Goal: Task Accomplishment & Management: Use online tool/utility

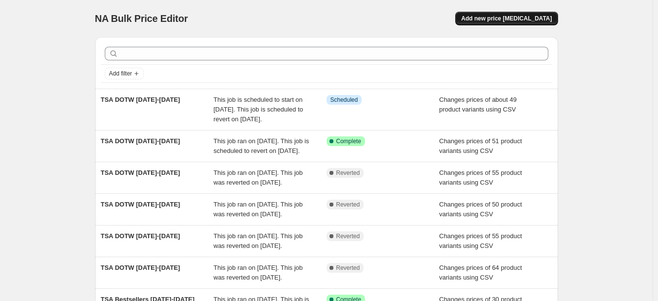
click at [520, 19] on span "Add new price [MEDICAL_DATA]" at bounding box center [506, 19] width 91 height 8
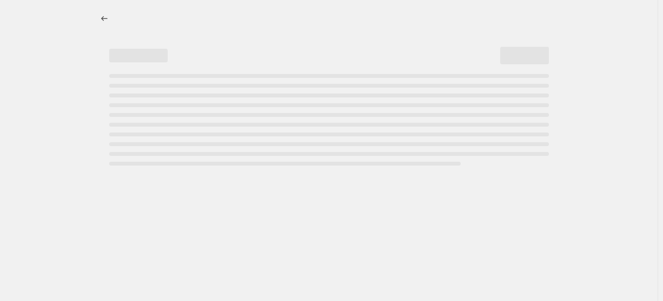
select select "percentage"
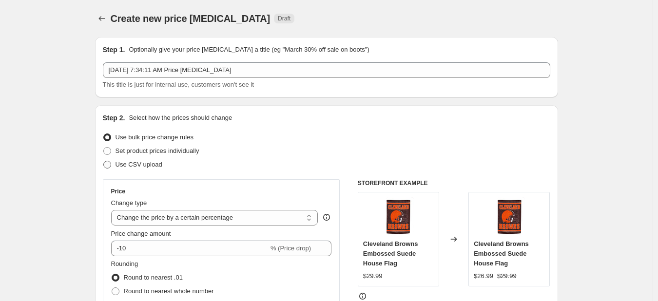
click at [107, 166] on span at bounding box center [107, 165] width 8 height 8
click at [104, 161] on input "Use CSV upload" at bounding box center [103, 161] width 0 height 0
radio input "true"
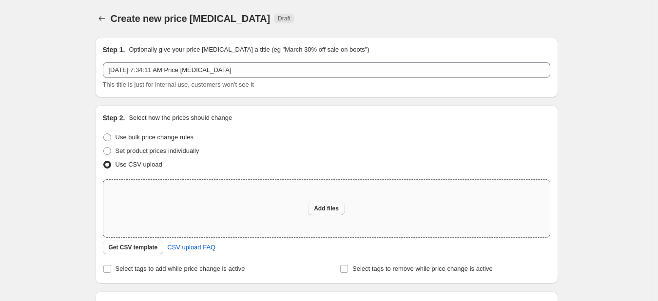
click at [326, 207] on span "Add files" at bounding box center [326, 209] width 25 height 8
type input "C:\fakepath\TSA [DATE]-[DATE] [DATE] Sale.csv"
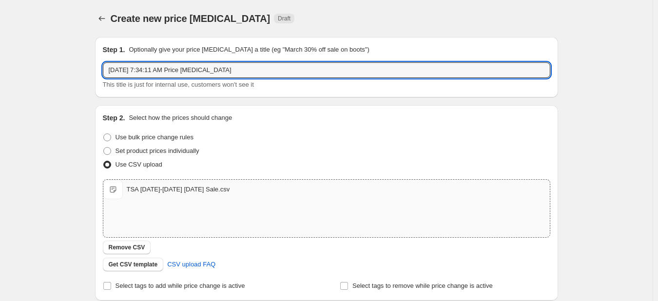
drag, startPoint x: 255, startPoint y: 71, endPoint x: 74, endPoint y: 58, distance: 181.3
click at [74, 58] on div "Create new price [MEDICAL_DATA]. This page is ready Create new price [MEDICAL_D…" at bounding box center [326, 226] width 653 height 452
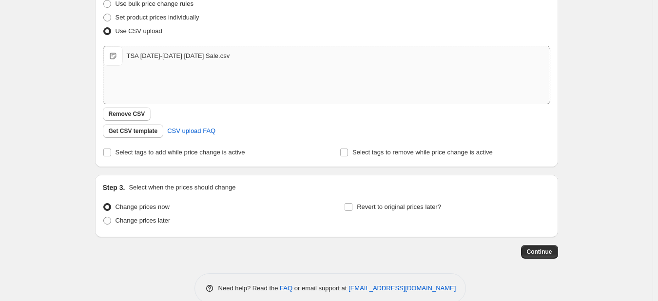
scroll to position [151, 0]
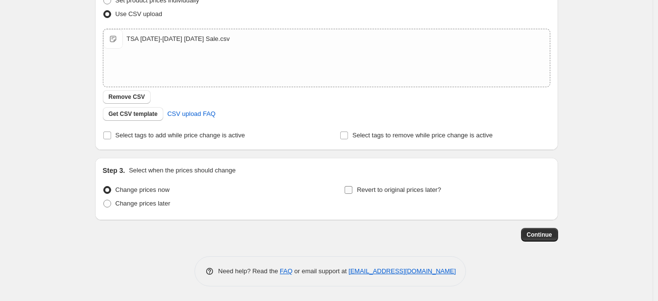
type input "TSA [DATE]-[DATE] [DATE] Sale"
click at [351, 190] on input "Revert to original prices later?" at bounding box center [349, 190] width 8 height 8
checkbox input "true"
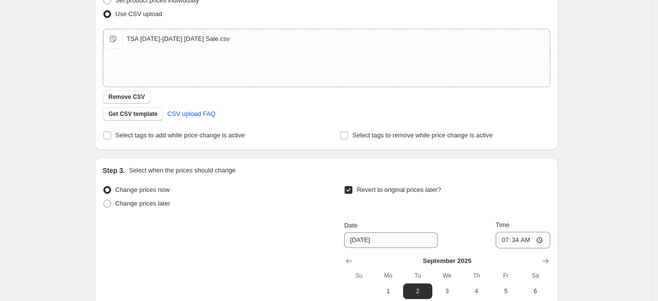
scroll to position [248, 0]
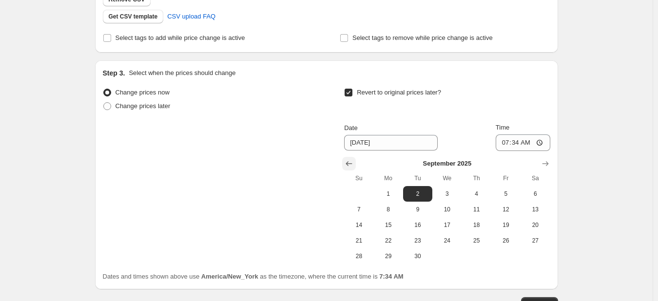
click at [351, 162] on icon "Show previous month, August 2025" at bounding box center [349, 164] width 10 height 10
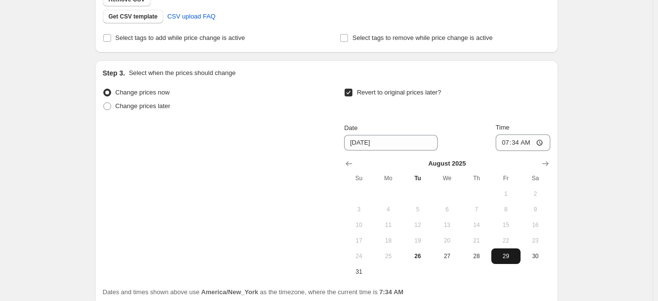
click at [507, 260] on button "29" at bounding box center [505, 257] width 29 height 16
type input "[DATE]"
click at [541, 143] on input "07:34" at bounding box center [523, 143] width 55 height 17
type input "05:00"
click at [441, 98] on label "Revert to original prices later?" at bounding box center [392, 93] width 97 height 14
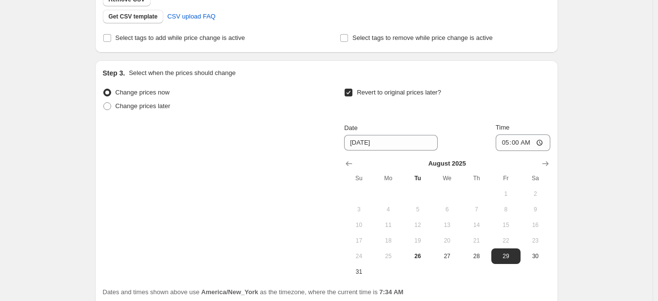
click at [352, 97] on input "Revert to original prices later?" at bounding box center [349, 93] width 8 height 8
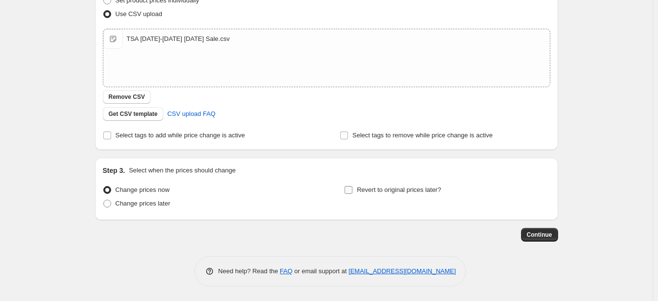
click at [352, 190] on input "Revert to original prices later?" at bounding box center [349, 190] width 8 height 8
checkbox input "true"
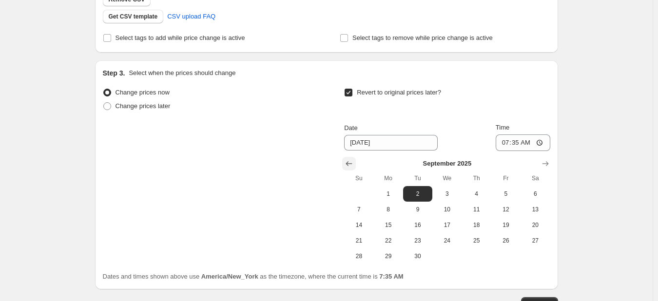
click at [350, 162] on icon "Show previous month, August 2025" at bounding box center [349, 164] width 10 height 10
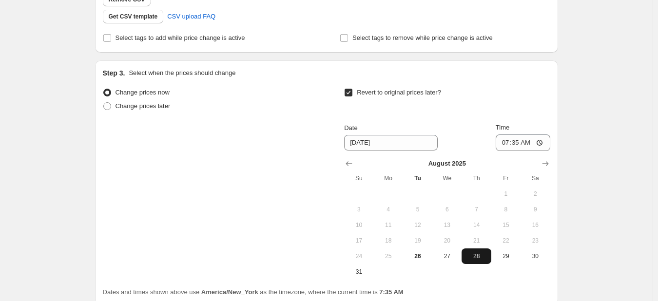
click at [482, 255] on span "28" at bounding box center [476, 257] width 21 height 8
click at [505, 255] on span "29" at bounding box center [505, 257] width 21 height 8
type input "[DATE]"
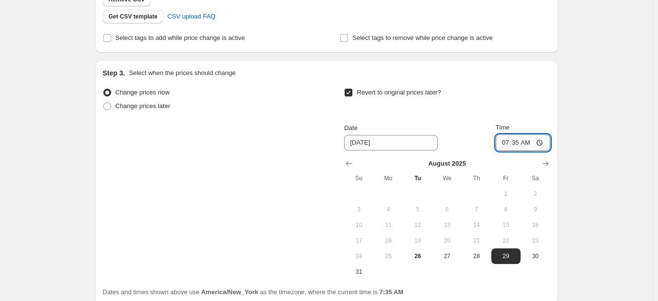
click at [541, 145] on input "07:35" at bounding box center [523, 143] width 55 height 17
type input "05:00"
click at [539, 114] on div "Revert to original prices later?" at bounding box center [447, 100] width 206 height 29
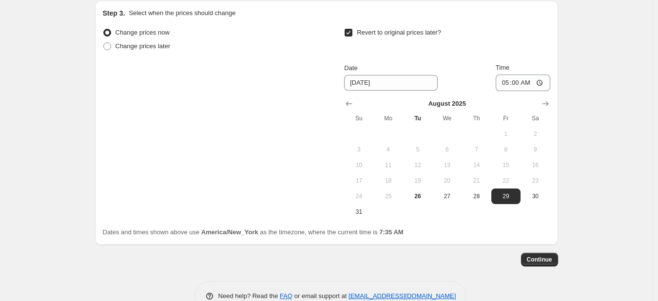
scroll to position [333, 0]
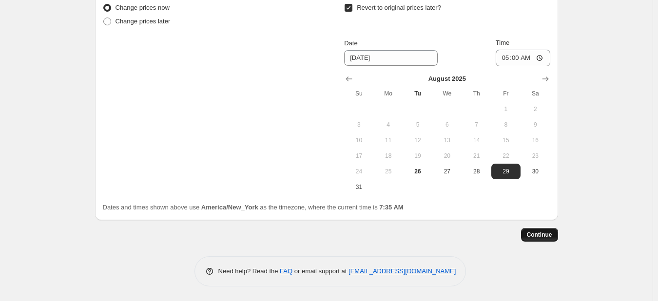
click at [549, 236] on span "Continue" at bounding box center [539, 235] width 25 height 8
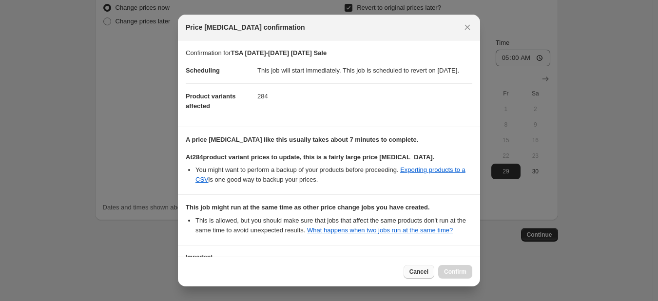
click at [425, 272] on span "Cancel" at bounding box center [418, 272] width 19 height 8
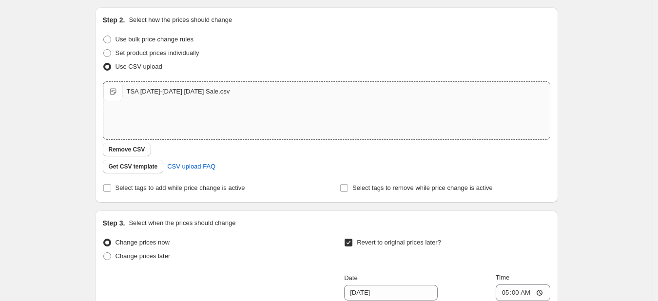
scroll to position [89, 0]
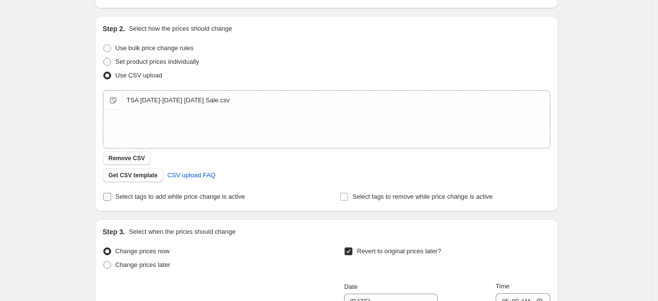
click at [106, 199] on input "Select tags to add while price change is active" at bounding box center [107, 197] width 8 height 8
checkbox input "true"
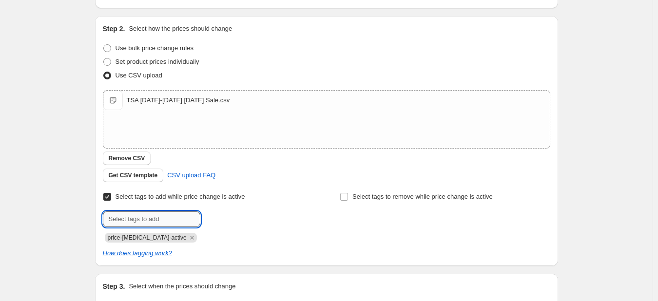
click at [147, 218] on input "text" at bounding box center [151, 220] width 97 height 16
type input "Flash Sale"
click at [238, 218] on span "Flash Sale" at bounding box center [235, 218] width 29 height 7
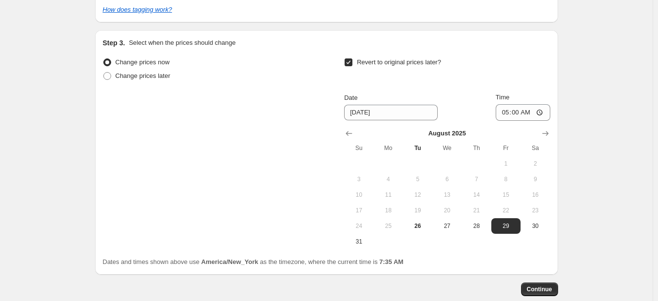
scroll to position [388, 0]
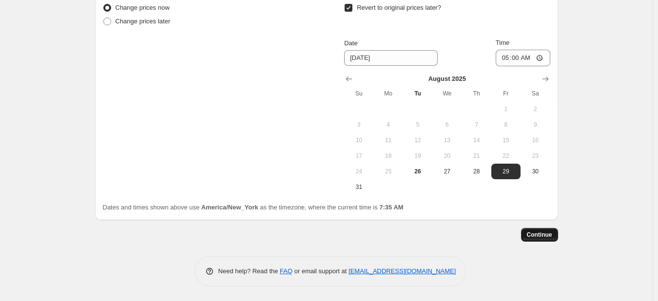
click at [549, 234] on span "Continue" at bounding box center [539, 235] width 25 height 8
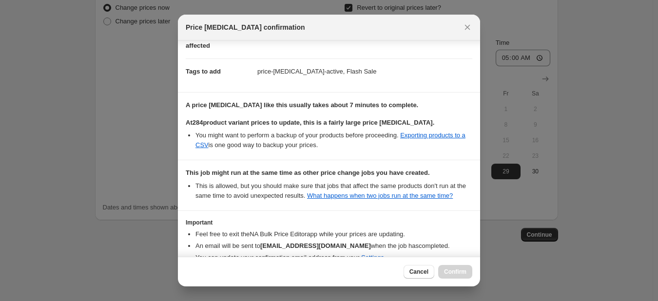
scroll to position [125, 0]
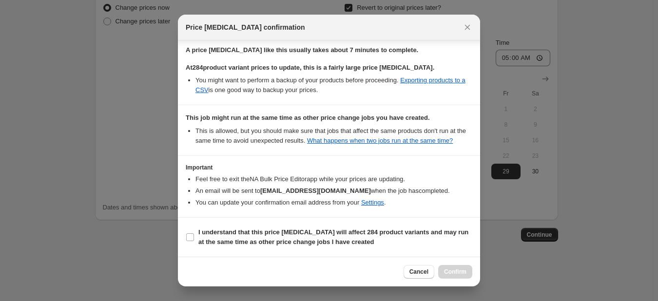
drag, startPoint x: 191, startPoint y: 237, endPoint x: 291, endPoint y: 254, distance: 101.0
click at [191, 237] on input "I understand that this price [MEDICAL_DATA] will affect 284 product variants an…" at bounding box center [190, 237] width 8 height 8
checkbox input "true"
click at [462, 272] on span "Confirm" at bounding box center [455, 272] width 22 height 8
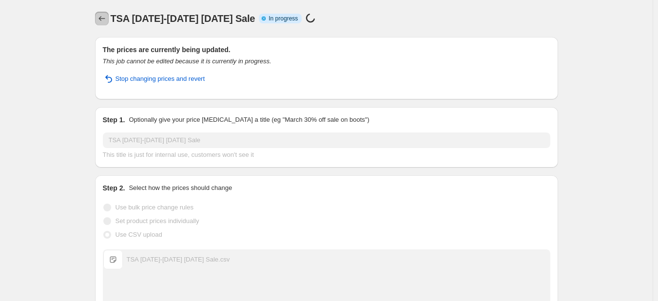
click at [103, 18] on icon "Price change jobs" at bounding box center [102, 19] width 10 height 10
